Goal: Task Accomplishment & Management: Complete application form

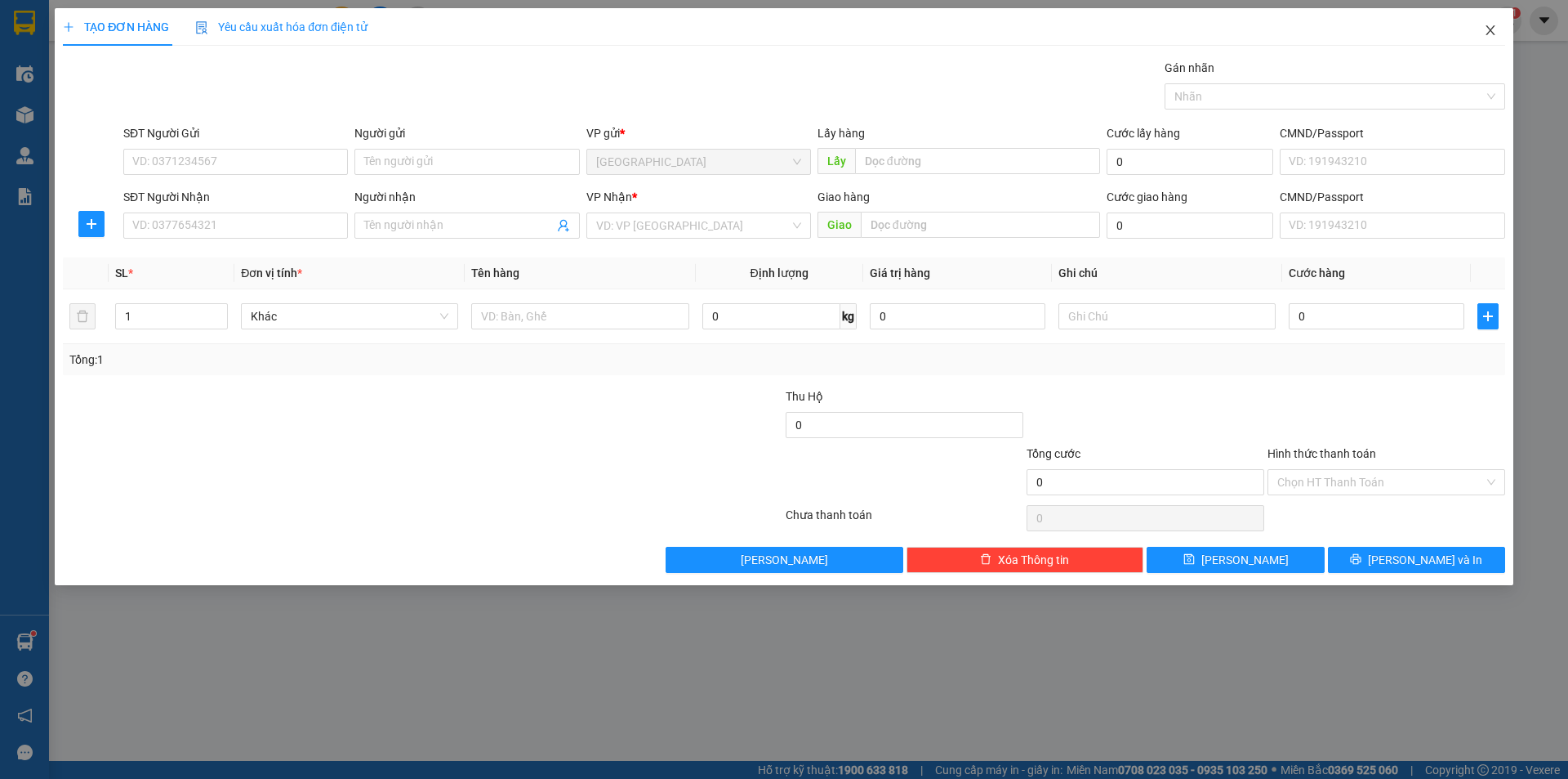
click at [1485, 30] on icon "close" at bounding box center [1490, 29] width 13 height 13
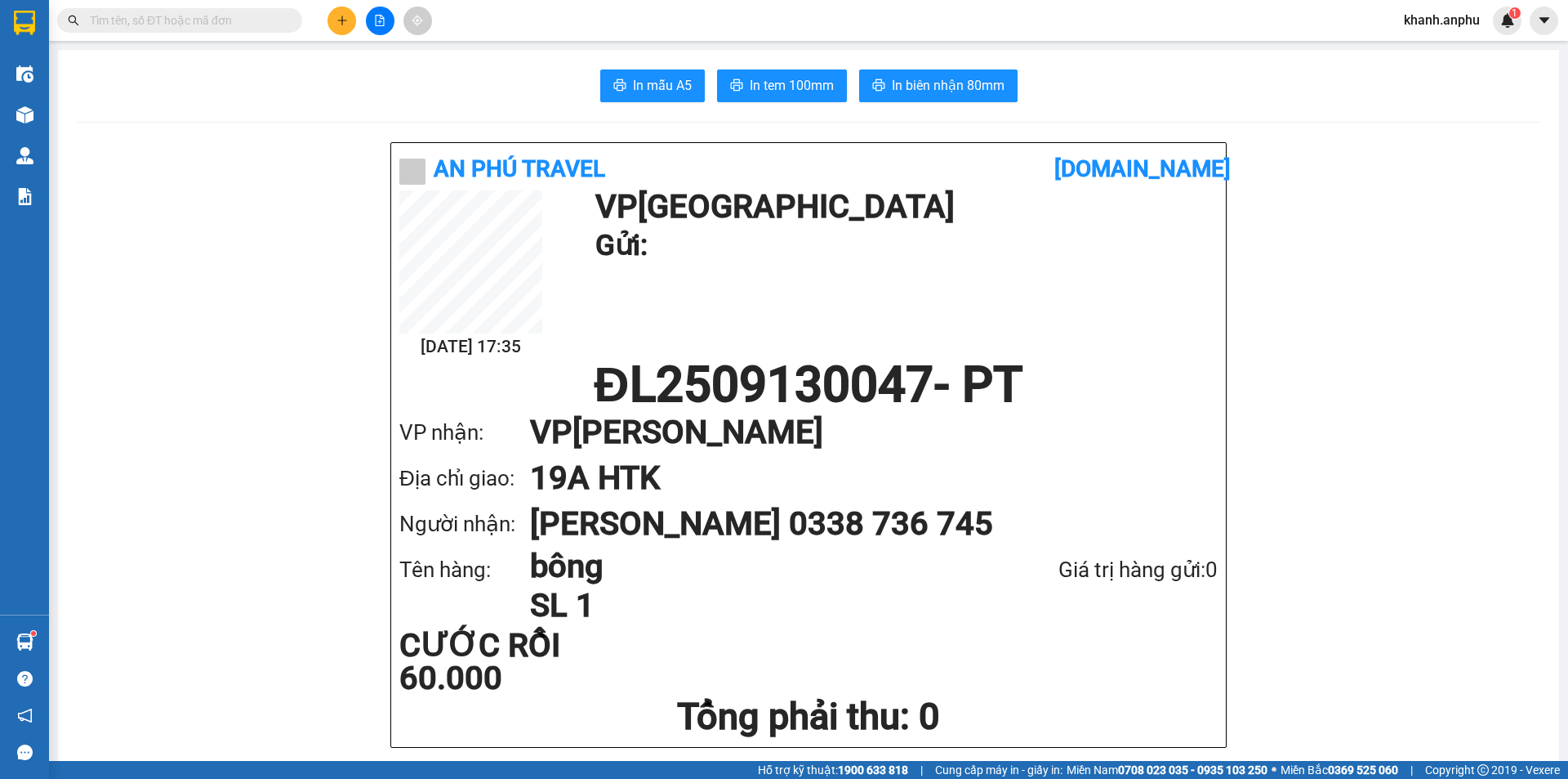
click at [245, 21] on input "text" at bounding box center [186, 20] width 193 height 18
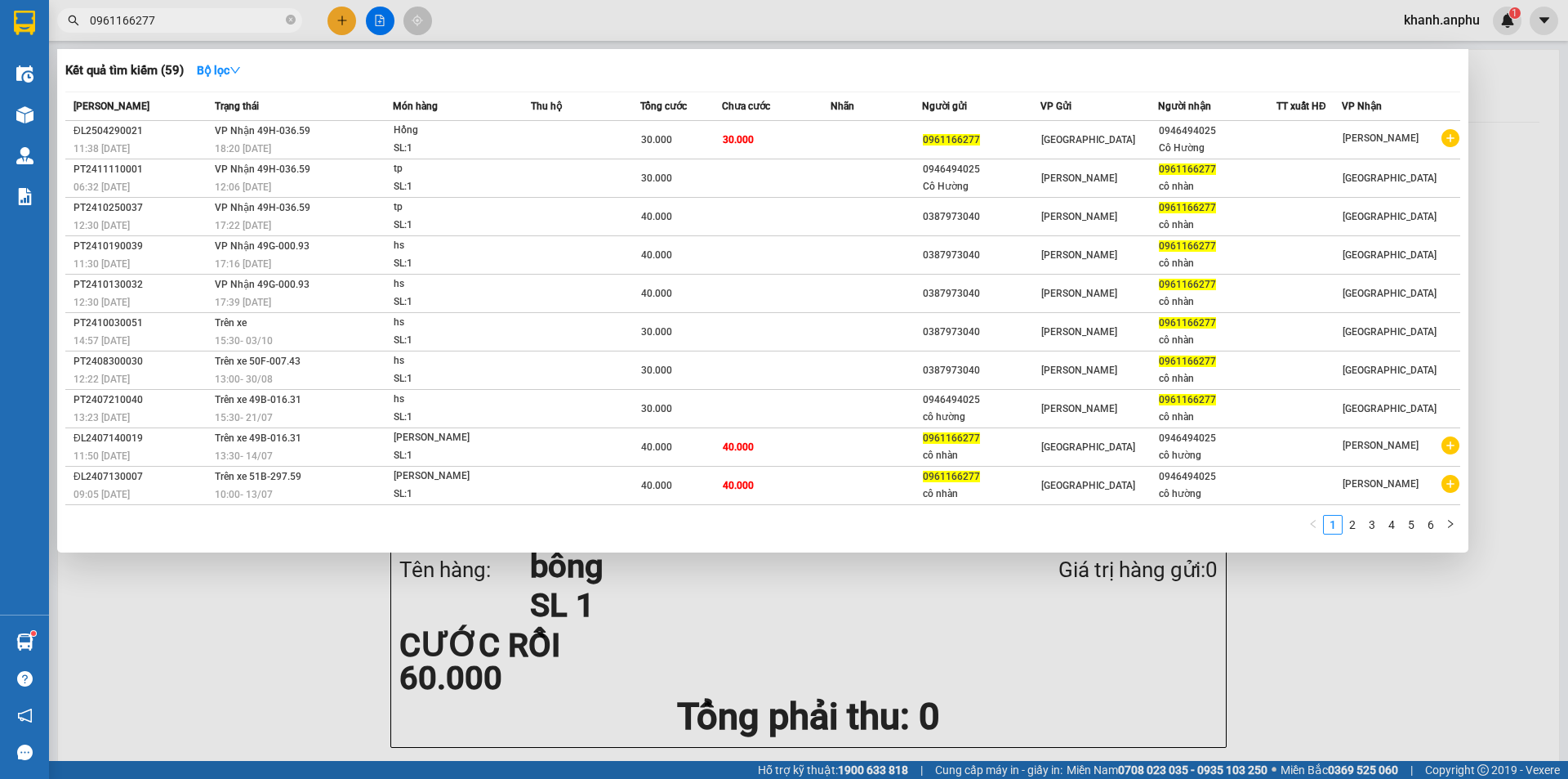
type input "0961166277"
click at [337, 25] on div at bounding box center [784, 390] width 1568 height 779
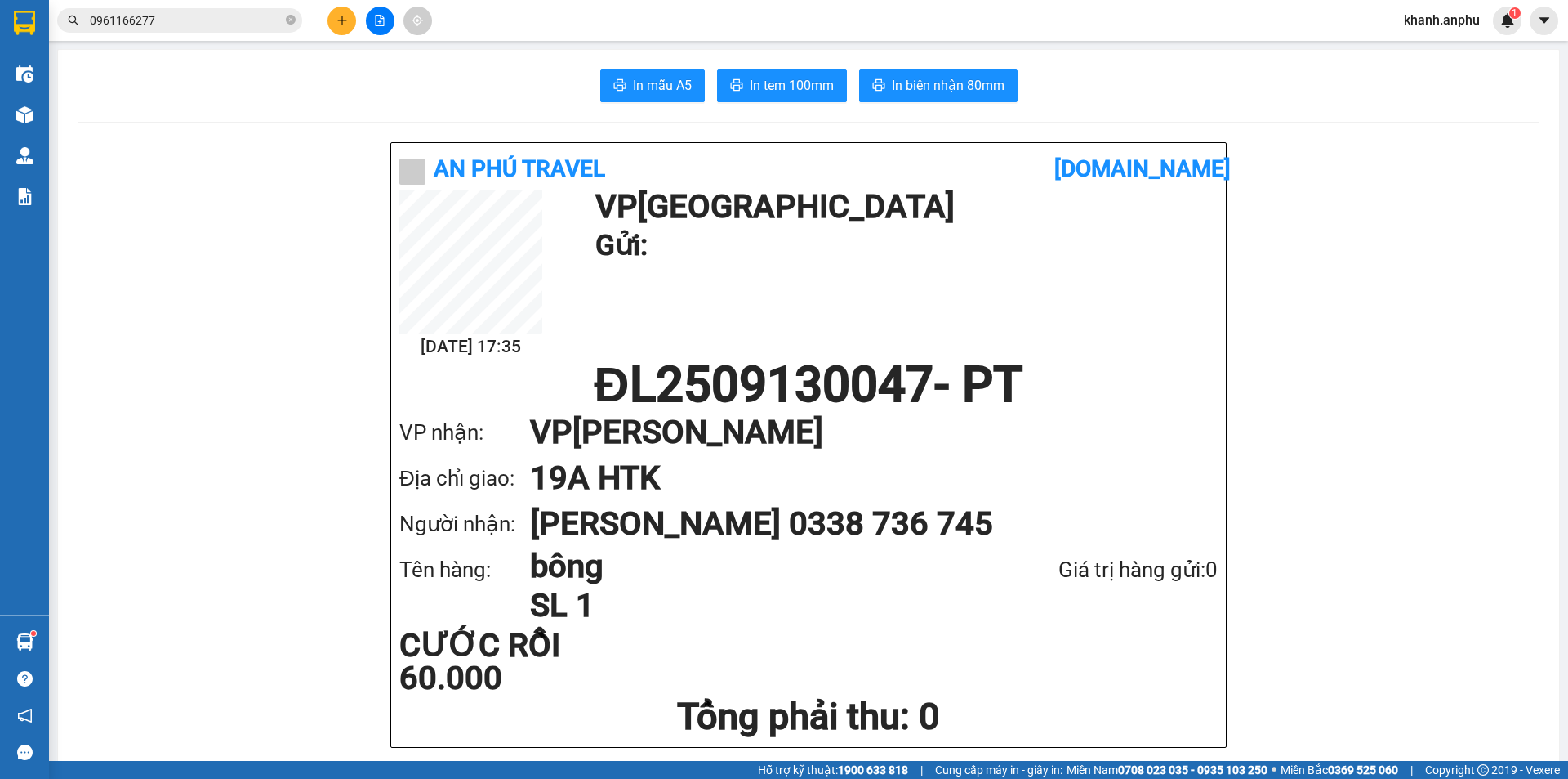
click at [350, 17] on button at bounding box center [341, 20] width 28 height 28
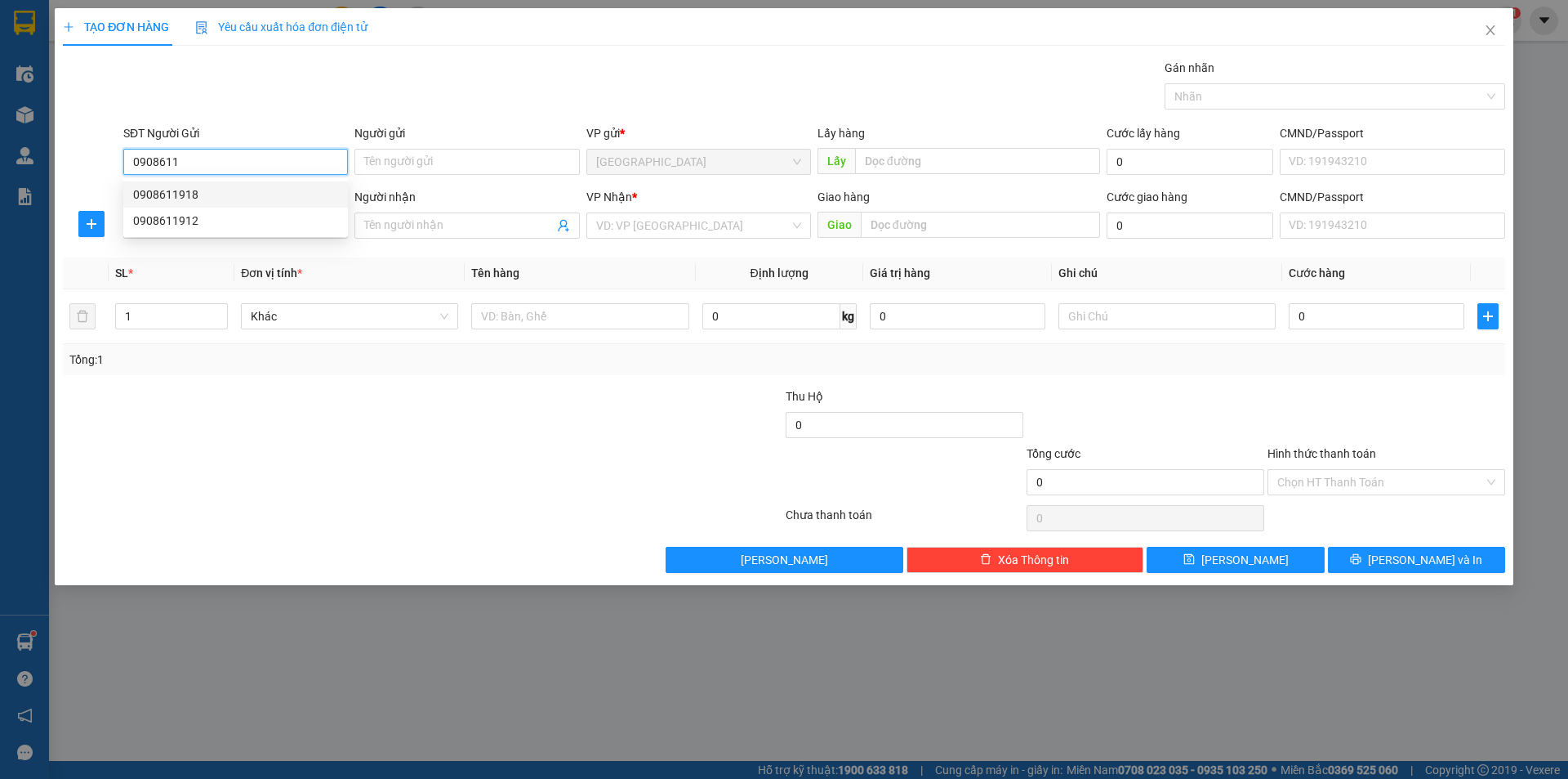
click at [260, 195] on div "0908611918" at bounding box center [235, 194] width 205 height 18
type input "0908611918"
type input "0918650155"
type input "30.000"
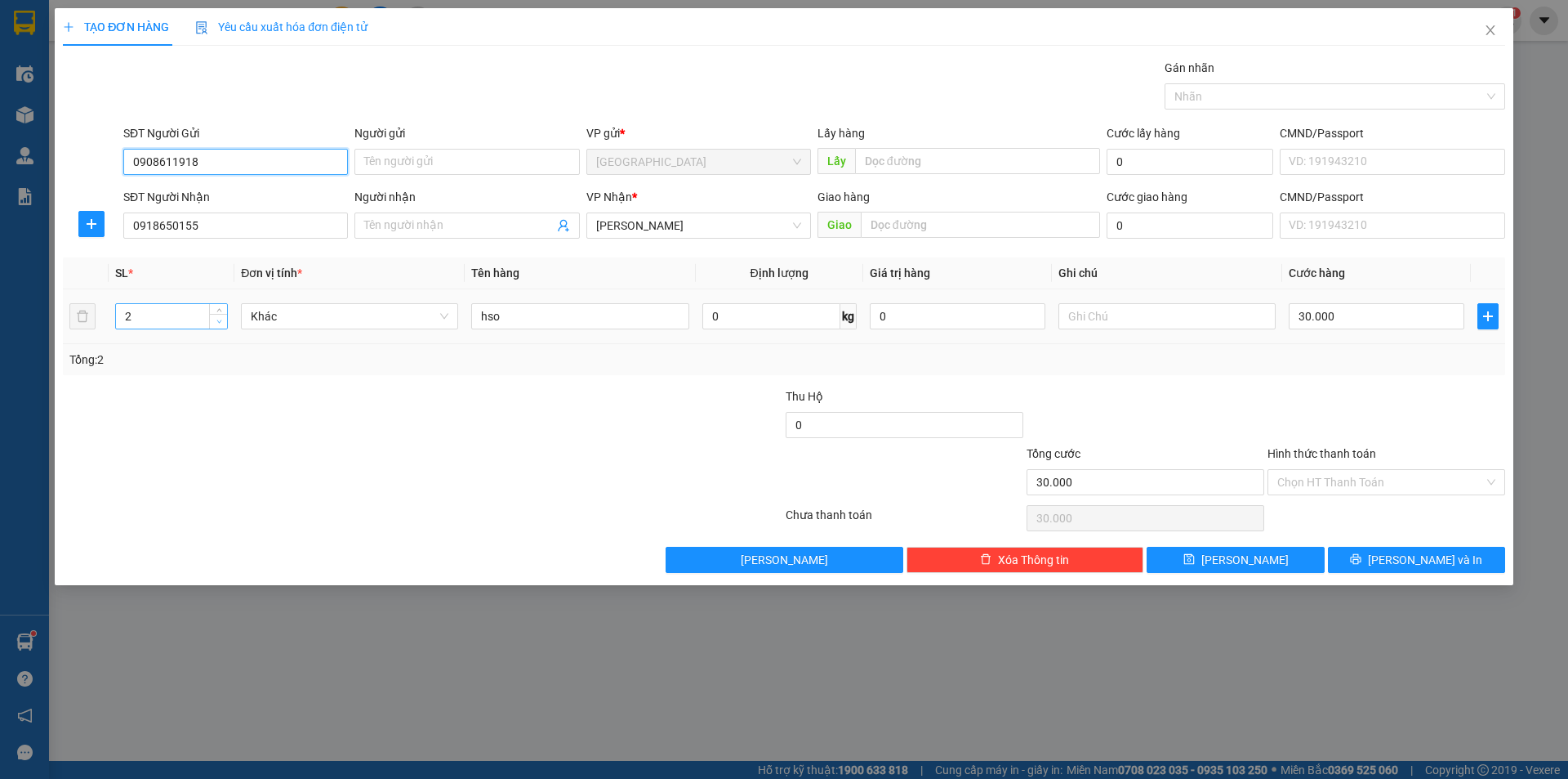
type input "0908611918"
type input "1"
click at [217, 320] on icon "down" at bounding box center [219, 322] width 6 height 6
drag, startPoint x: 518, startPoint y: 320, endPoint x: 471, endPoint y: 314, distance: 47.4
click at [471, 314] on td "hso" at bounding box center [580, 317] width 230 height 54
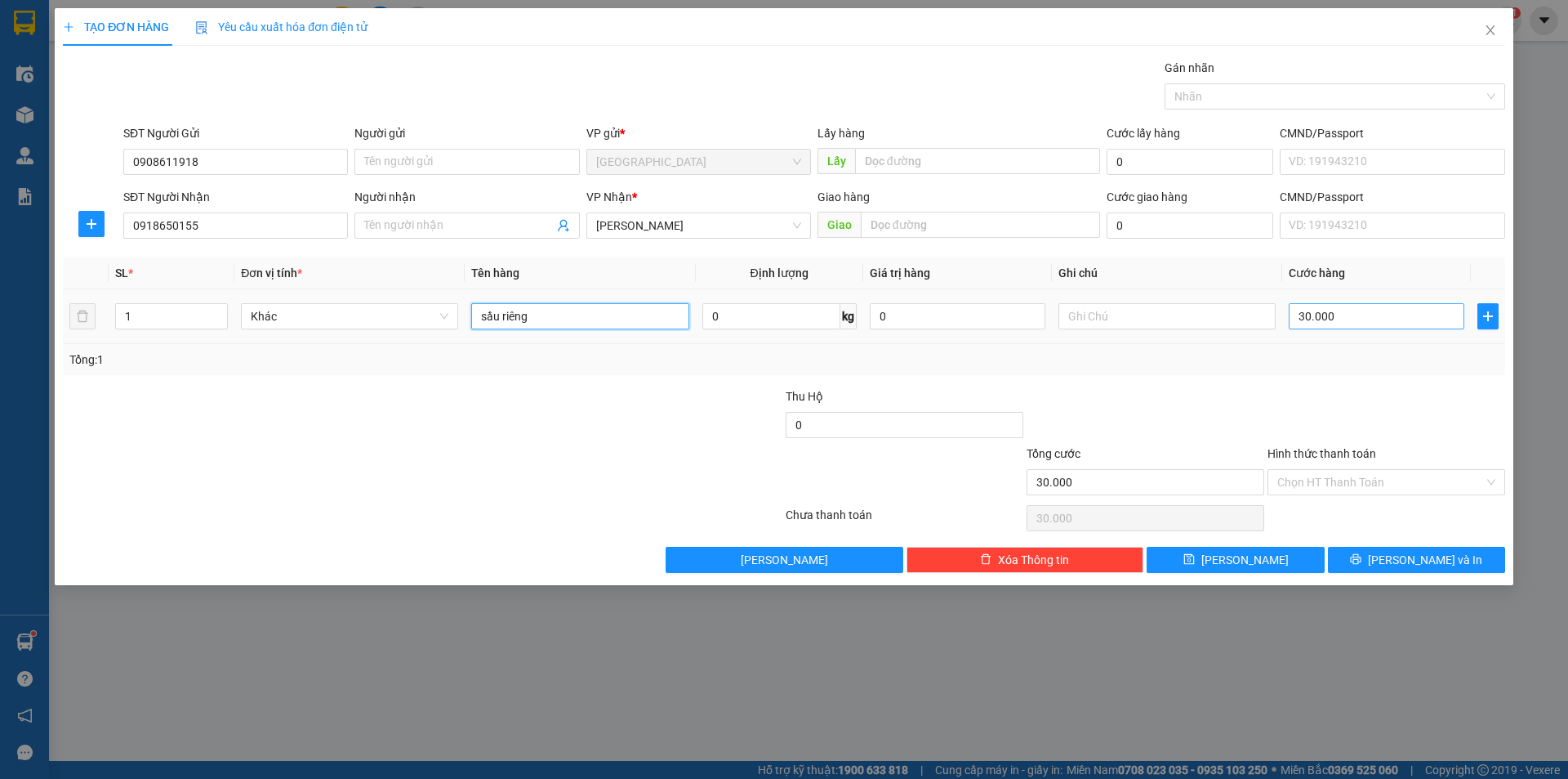
type input "sầu riêng"
click at [1384, 325] on input "30.000" at bounding box center [1377, 316] width 176 height 26
type input "4"
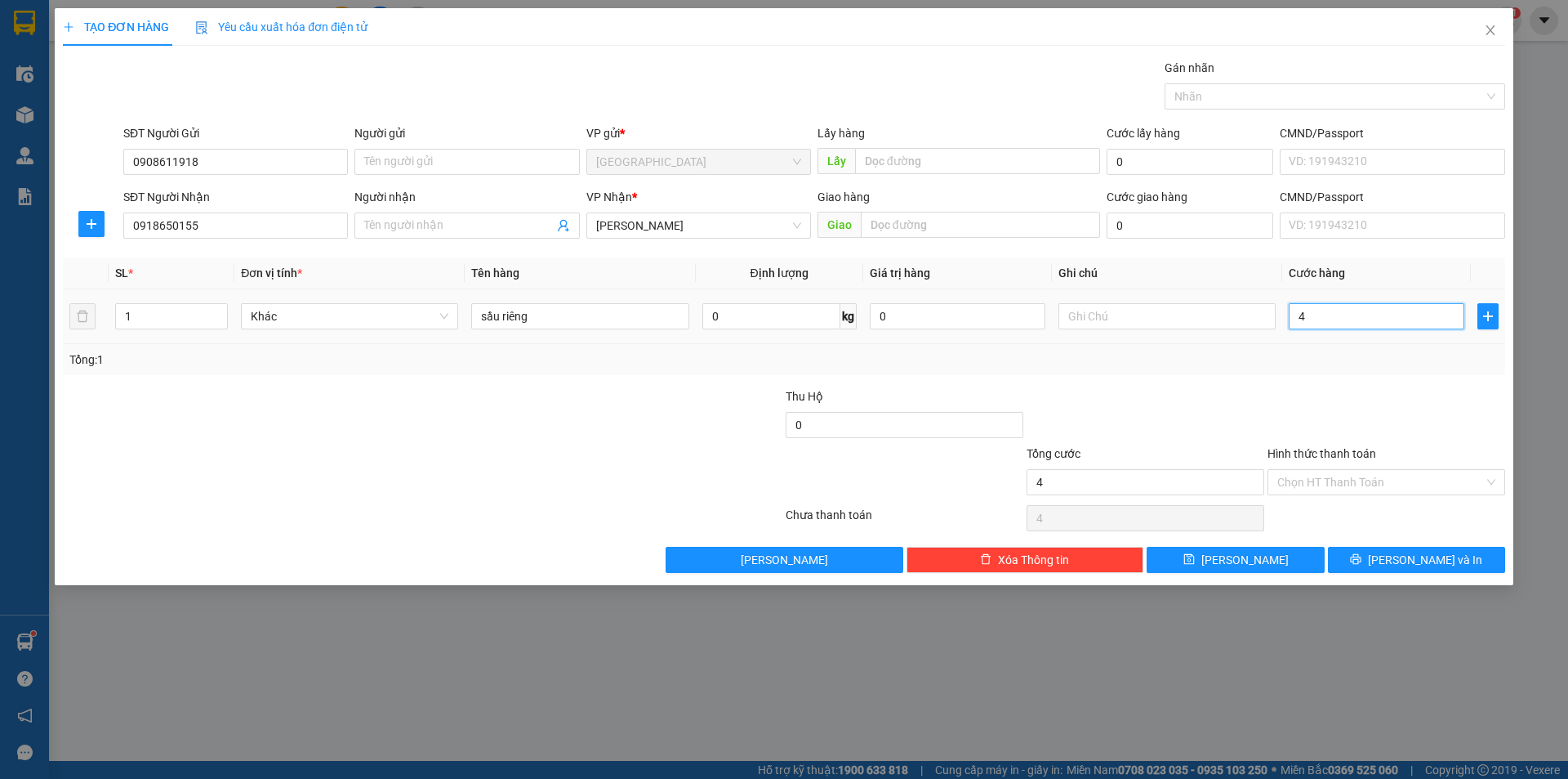
type input "40"
click at [1397, 544] on div "Transit Pickup Surcharge Ids Transit Deliver Surcharge Ids Transit Deliver Surc…" at bounding box center [784, 316] width 1443 height 514
type input "40.000"
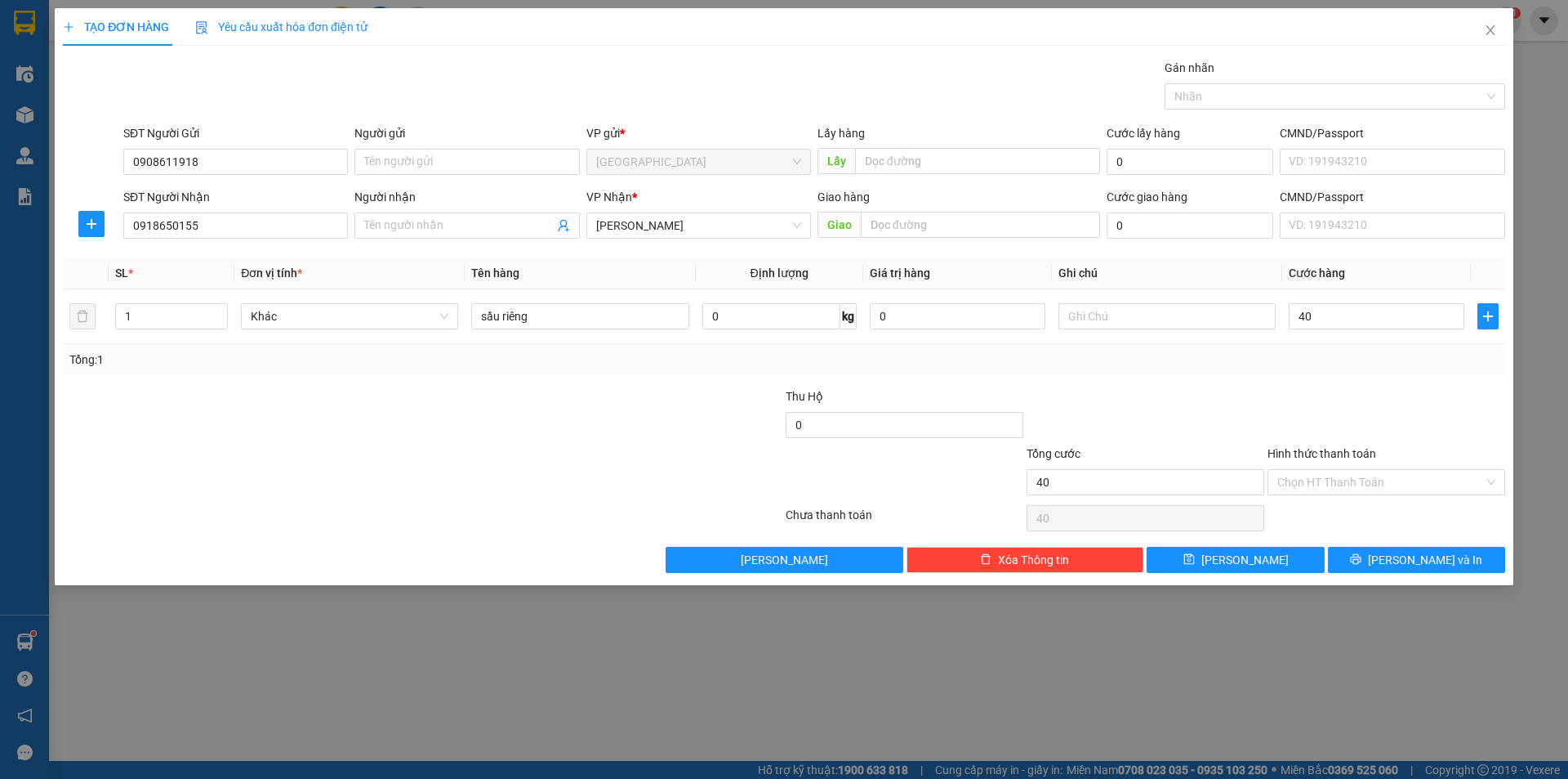
type input "40.000"
click at [1405, 559] on span "[PERSON_NAME] và In" at bounding box center [1425, 559] width 115 height 18
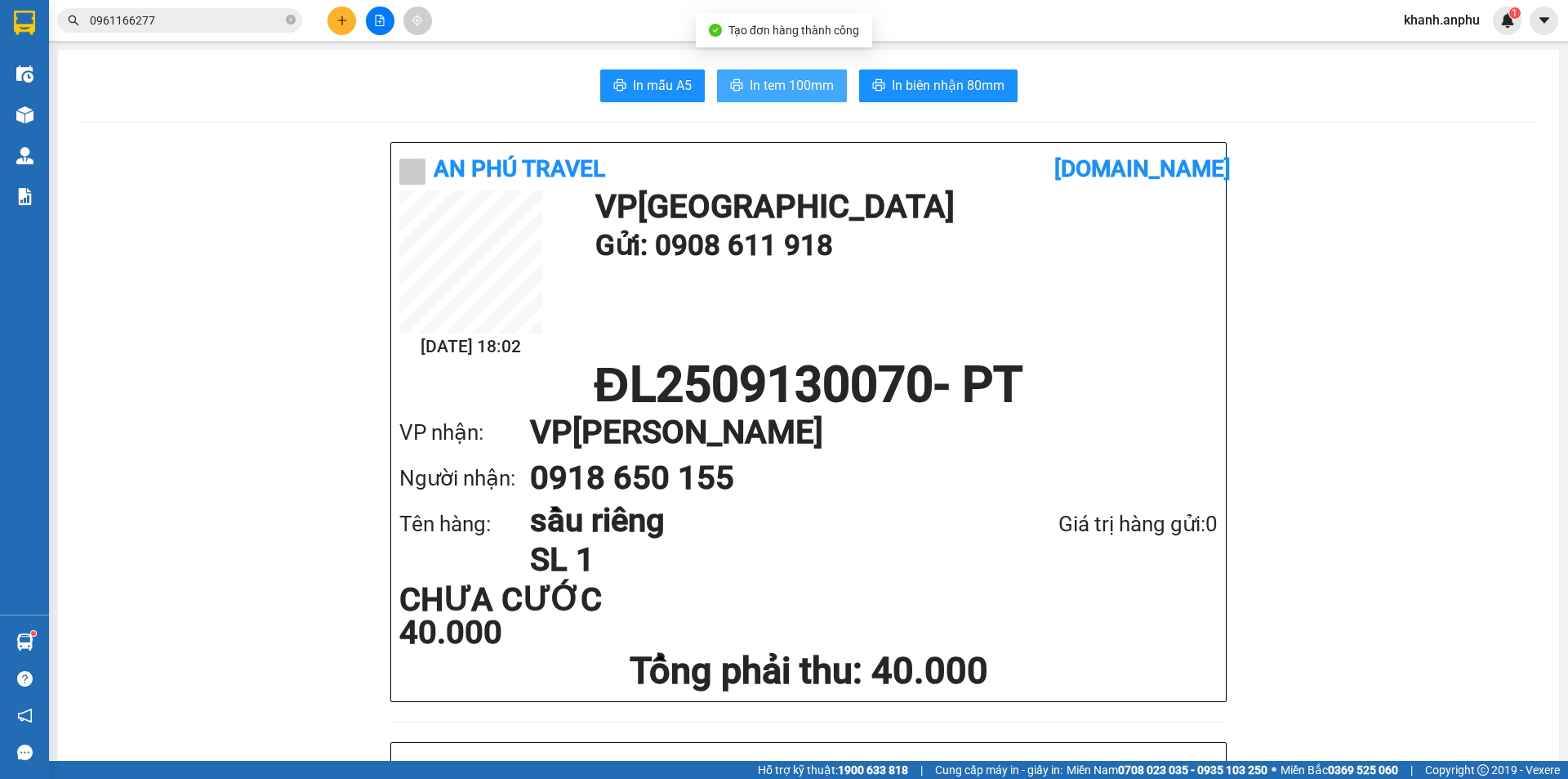
click at [785, 97] on button "In tem 100mm" at bounding box center [783, 86] width 130 height 33
